Goal: Task Accomplishment & Management: Use online tool/utility

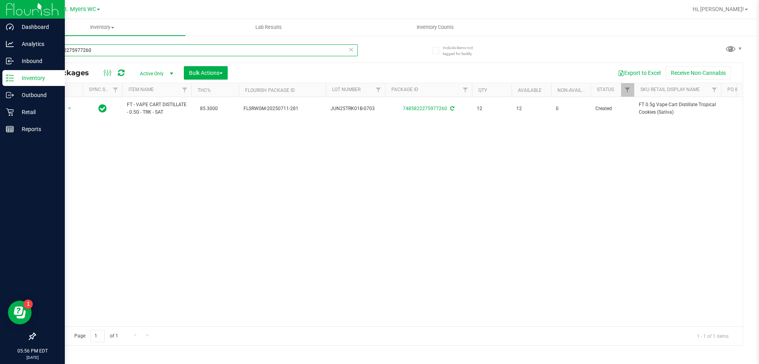
drag, startPoint x: 93, startPoint y: 53, endPoint x: 0, endPoint y: 18, distance: 99.0
click at [0, 18] on div "Dashboard Analytics Inbound Inventory Outbound Retail Reports 05:56 PM EDT [DAT…" at bounding box center [379, 182] width 759 height 364
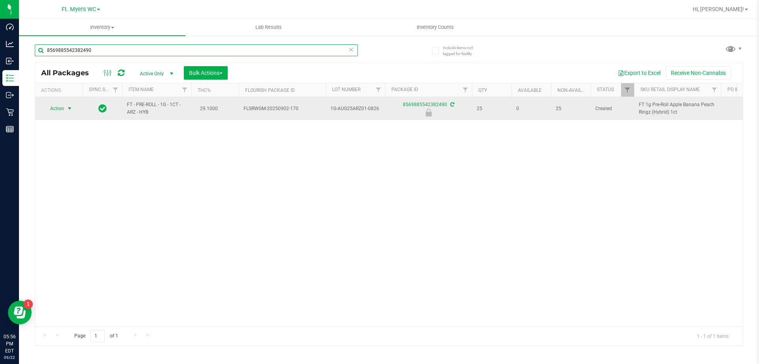
type input "8569885542382490"
click at [66, 110] on span "select" at bounding box center [70, 108] width 10 height 11
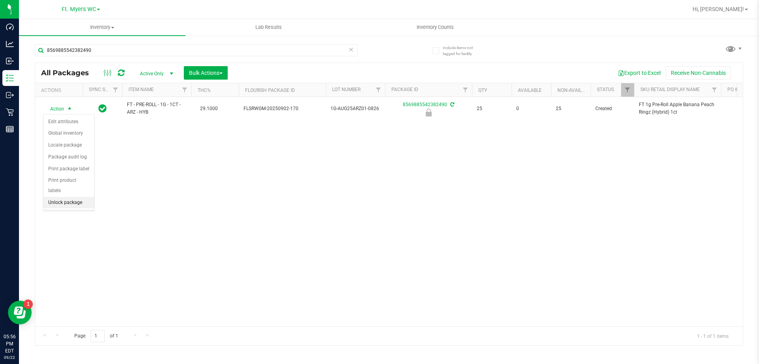
click at [71, 197] on li "Unlock package" at bounding box center [69, 203] width 51 height 12
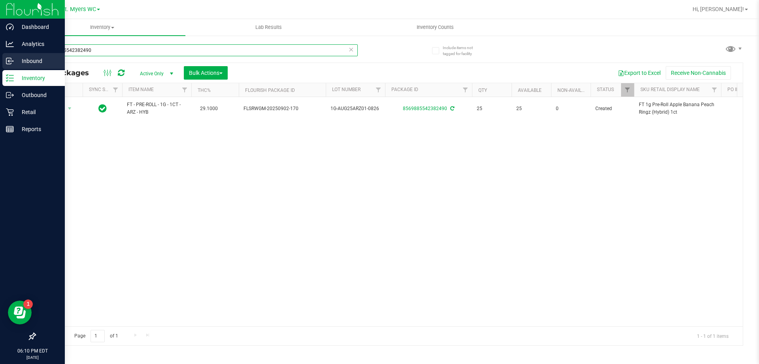
drag, startPoint x: 98, startPoint y: 52, endPoint x: 0, endPoint y: 57, distance: 98.2
click at [0, 57] on div "Dashboard Analytics Inbound Inventory Outbound Retail Reports 06:10 PM EDT [DAT…" at bounding box center [379, 182] width 759 height 364
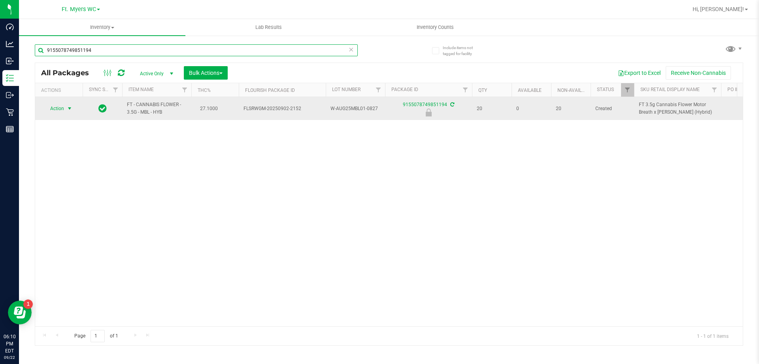
type input "9155078749851194"
click at [69, 108] on span "select" at bounding box center [69, 108] width 6 height 6
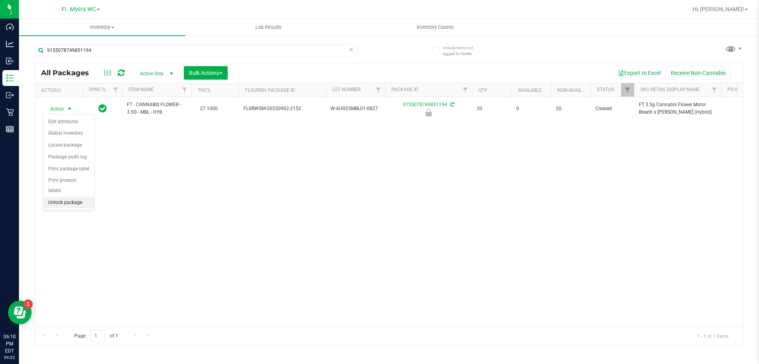
click at [73, 197] on li "Unlock package" at bounding box center [69, 203] width 51 height 12
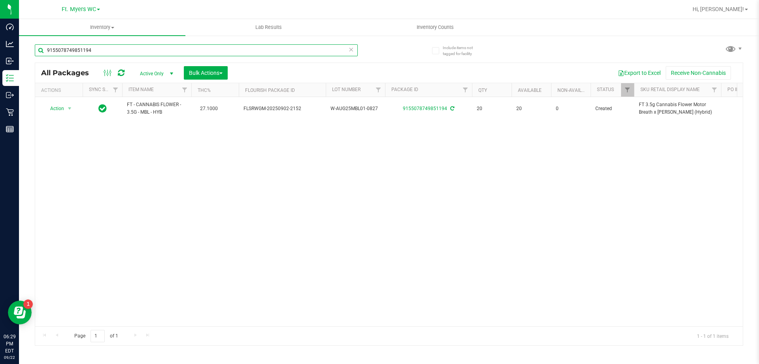
drag, startPoint x: 172, startPoint y: 52, endPoint x: 166, endPoint y: 39, distance: 14.7
click at [1, 57] on div "Dashboard Analytics Inbound Inventory Outbound Retail Reports 06:29 PM EDT [DAT…" at bounding box center [379, 182] width 759 height 364
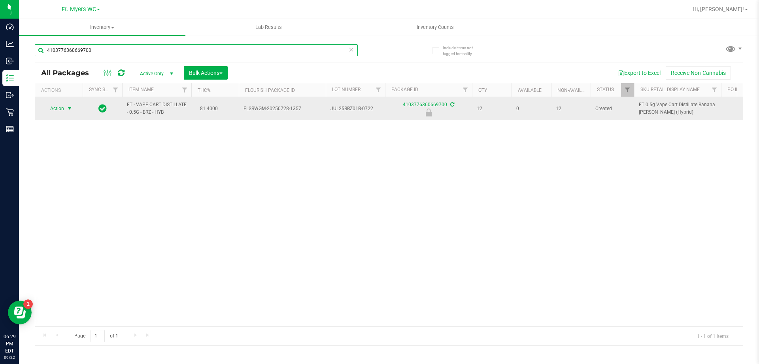
type input "4103776360669700"
click at [65, 106] on span "select" at bounding box center [70, 108] width 10 height 11
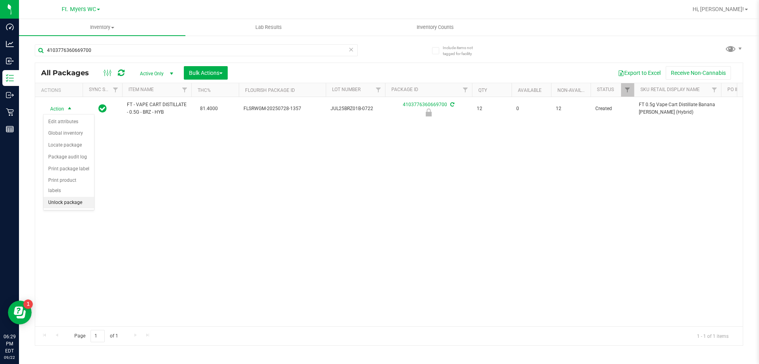
click at [64, 197] on li "Unlock package" at bounding box center [69, 203] width 51 height 12
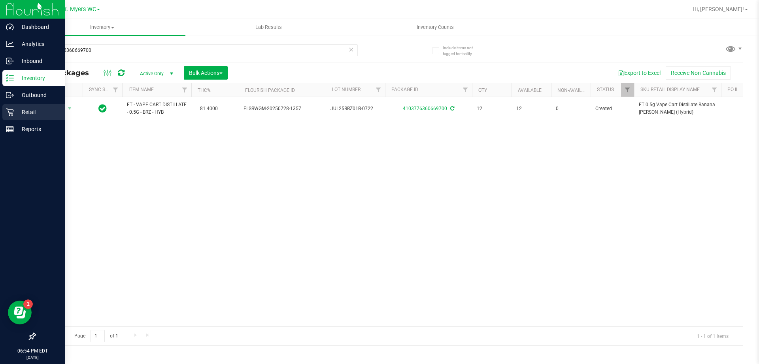
click at [49, 114] on p "Retail" at bounding box center [37, 111] width 47 height 9
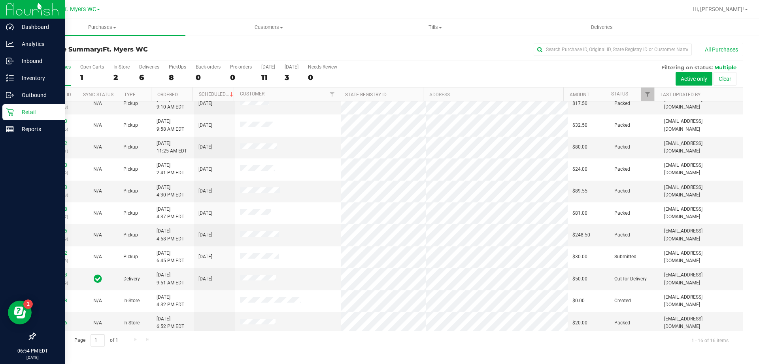
scroll to position [121, 0]
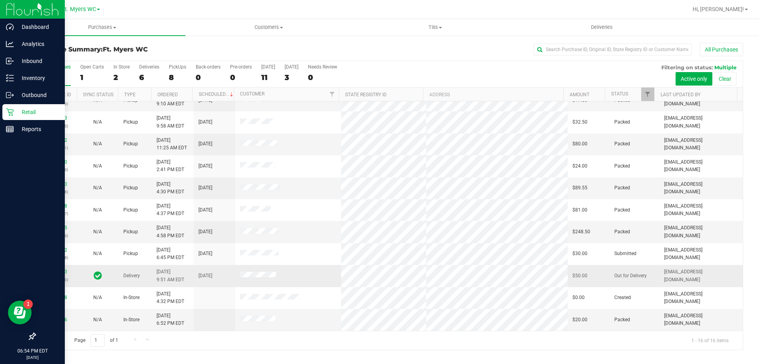
click at [61, 274] on div "11982933 (326289939)" at bounding box center [56, 275] width 32 height 15
click at [61, 273] on link "11982933" at bounding box center [56, 272] width 22 height 6
